Goal: Find specific page/section: Find specific page/section

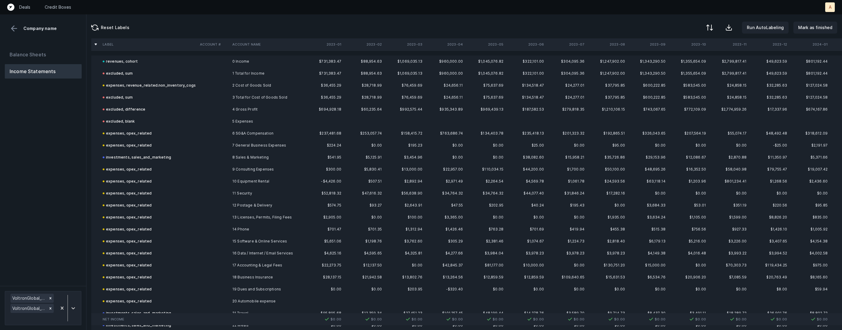
click at [17, 29] on button at bounding box center [14, 28] width 9 height 9
